Goal: Information Seeking & Learning: Learn about a topic

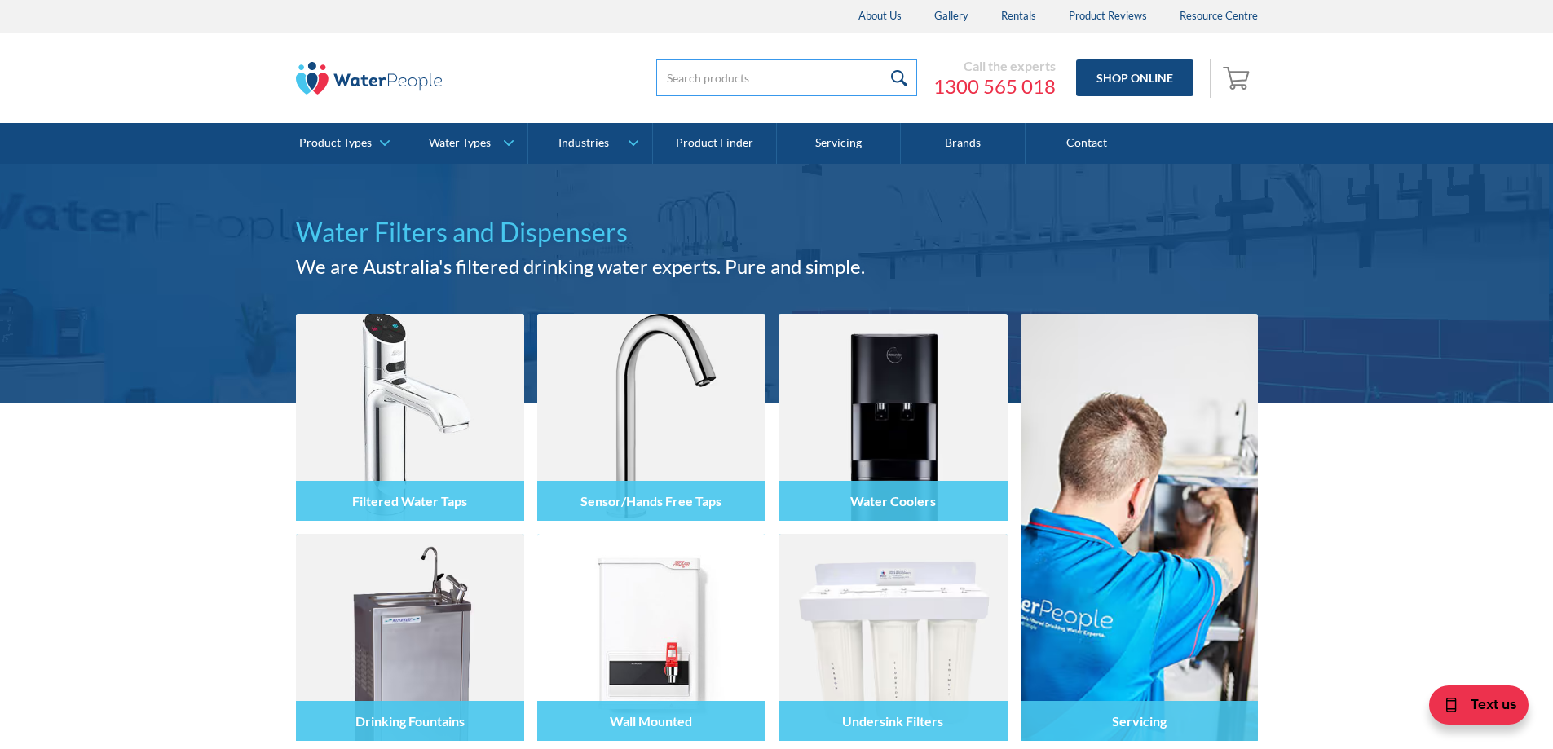
click at [760, 77] on input "search" at bounding box center [786, 77] width 261 height 37
type input "Aquakleen"
click at [882, 59] on input "submit" at bounding box center [899, 77] width 35 height 37
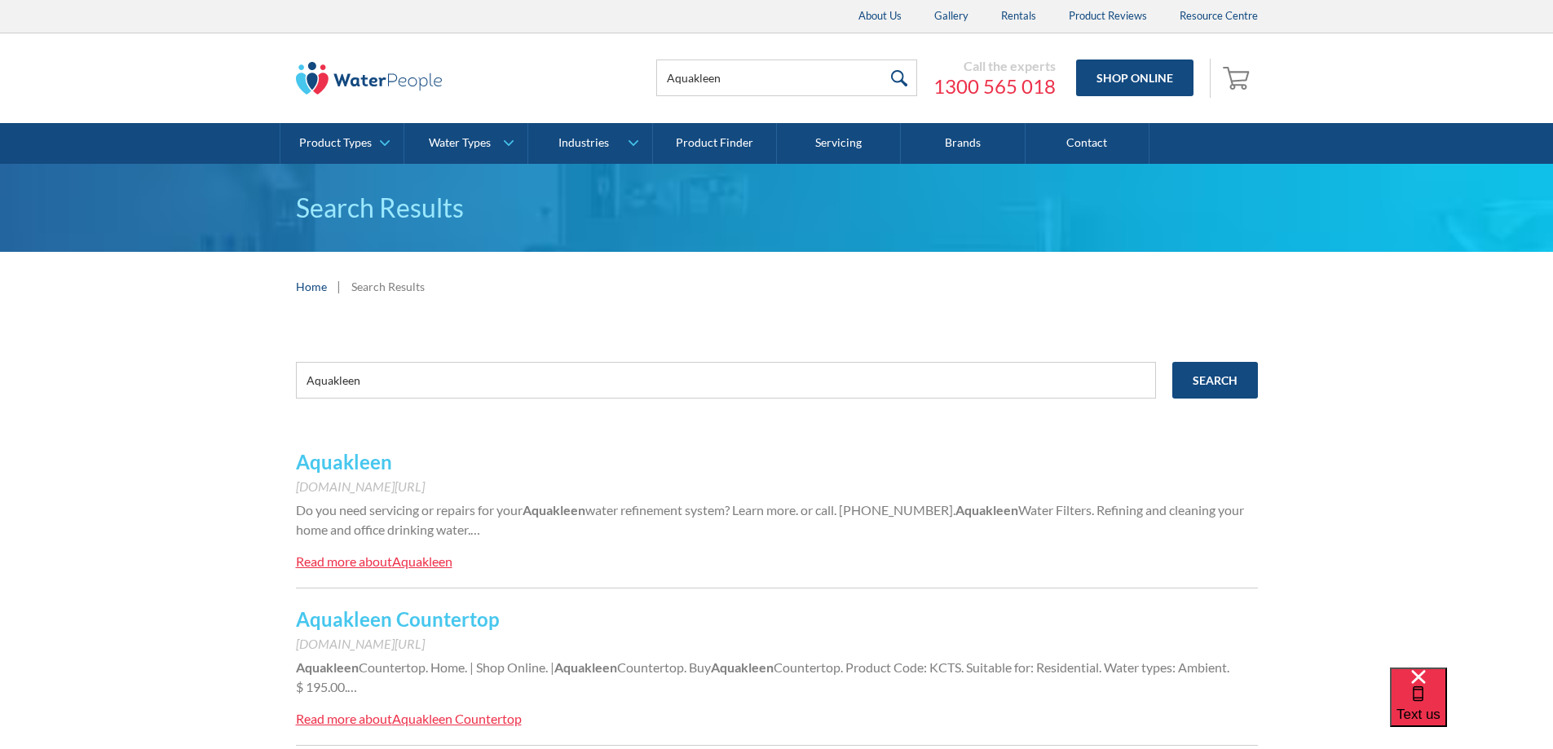
click at [363, 463] on link "Aquakleen" at bounding box center [344, 462] width 96 height 24
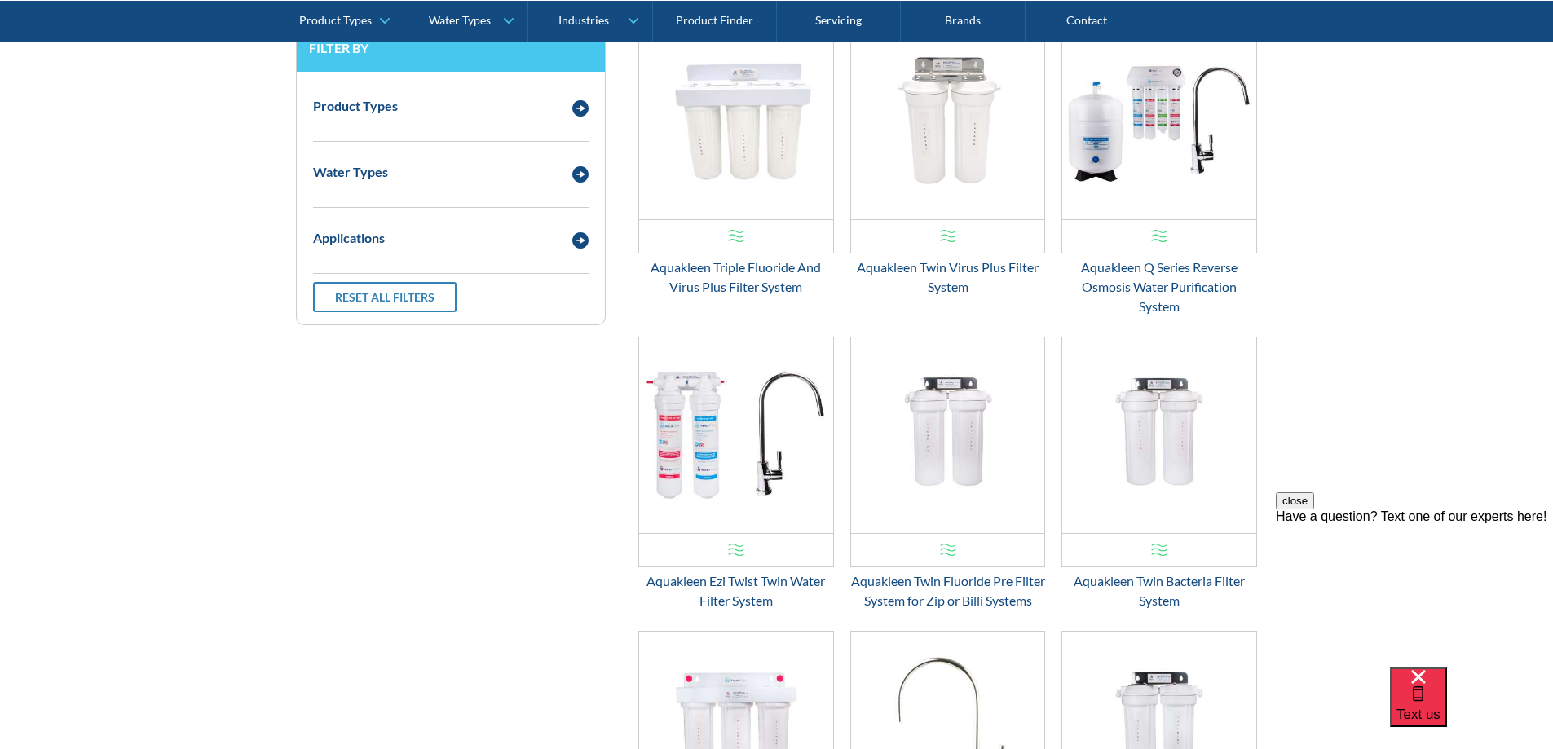
scroll to position [2282, 0]
